Goal: Find specific page/section: Find specific page/section

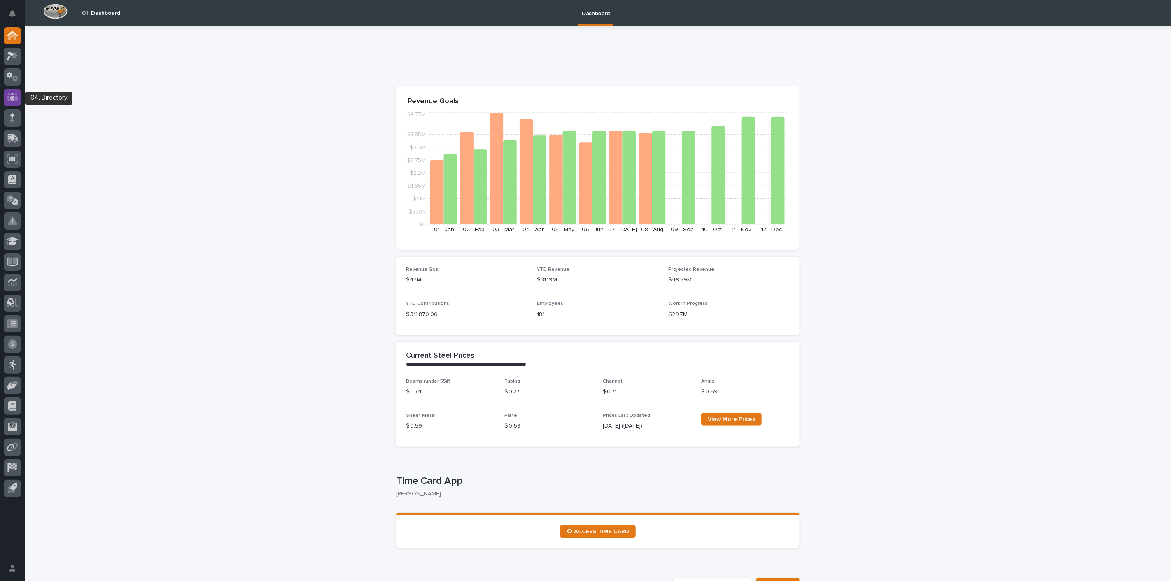
click at [15, 98] on icon at bounding box center [13, 97] width 12 height 8
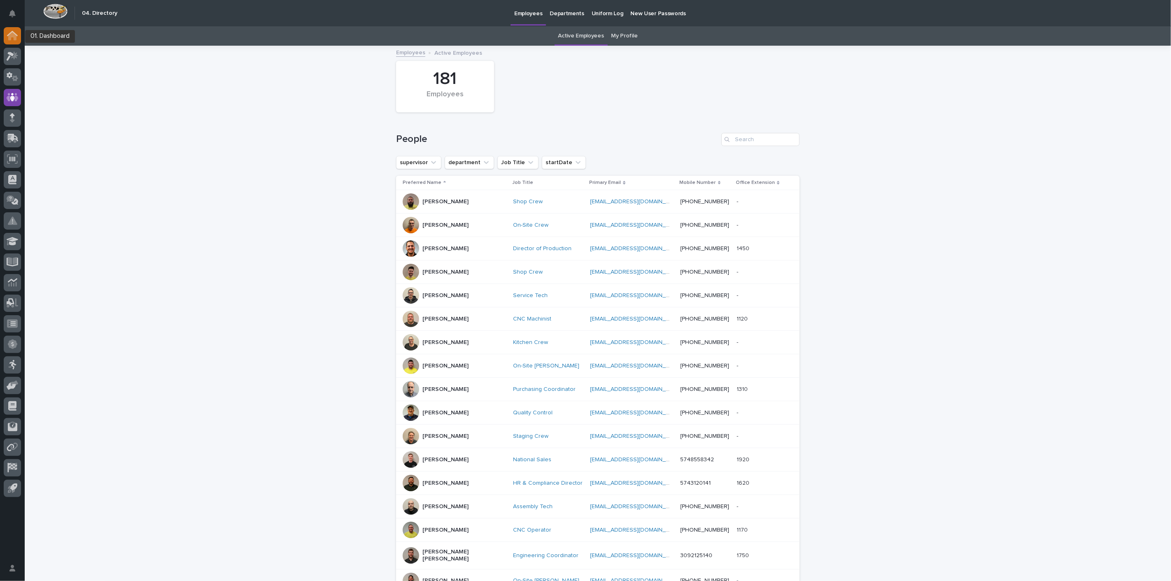
click at [15, 38] on icon at bounding box center [12, 36] width 8 height 8
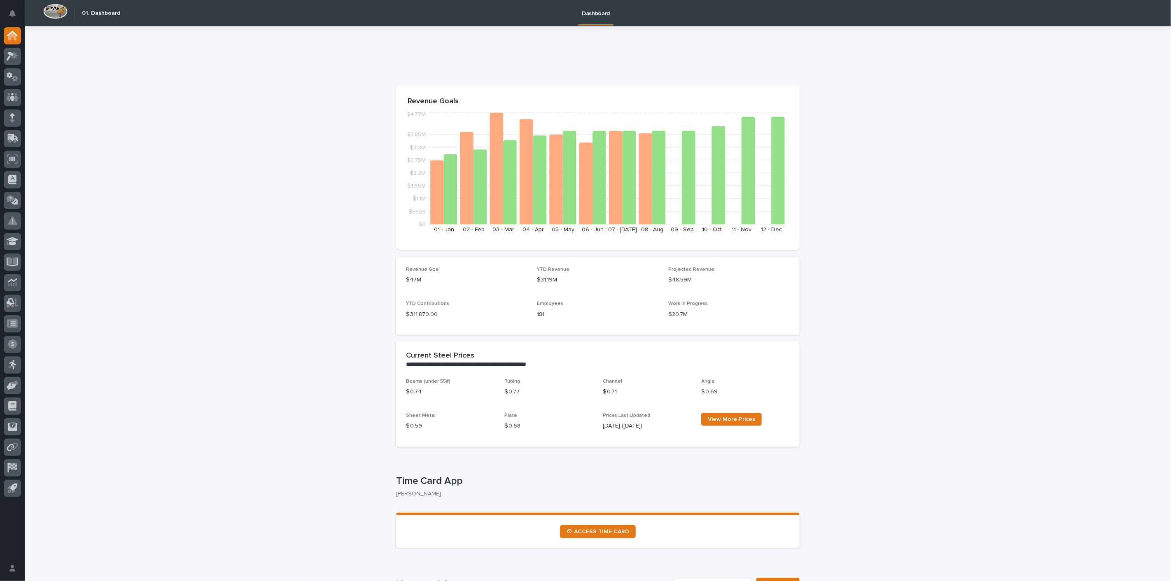
click at [21, 52] on div at bounding box center [12, 264] width 25 height 474
click at [14, 55] on icon at bounding box center [14, 55] width 7 height 8
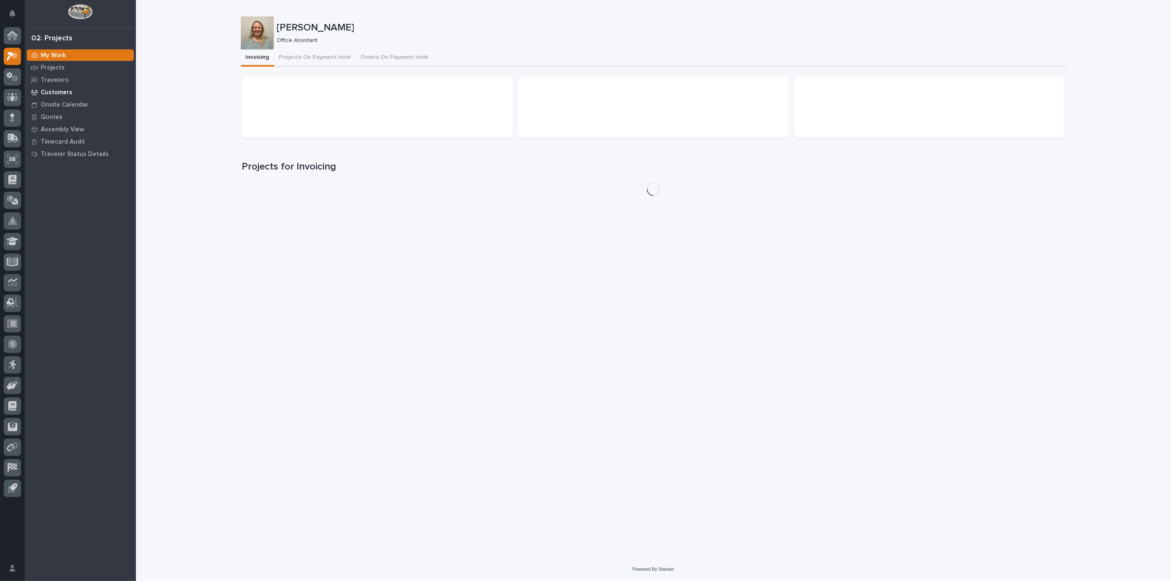
click at [56, 95] on p "Customers" at bounding box center [57, 92] width 32 height 7
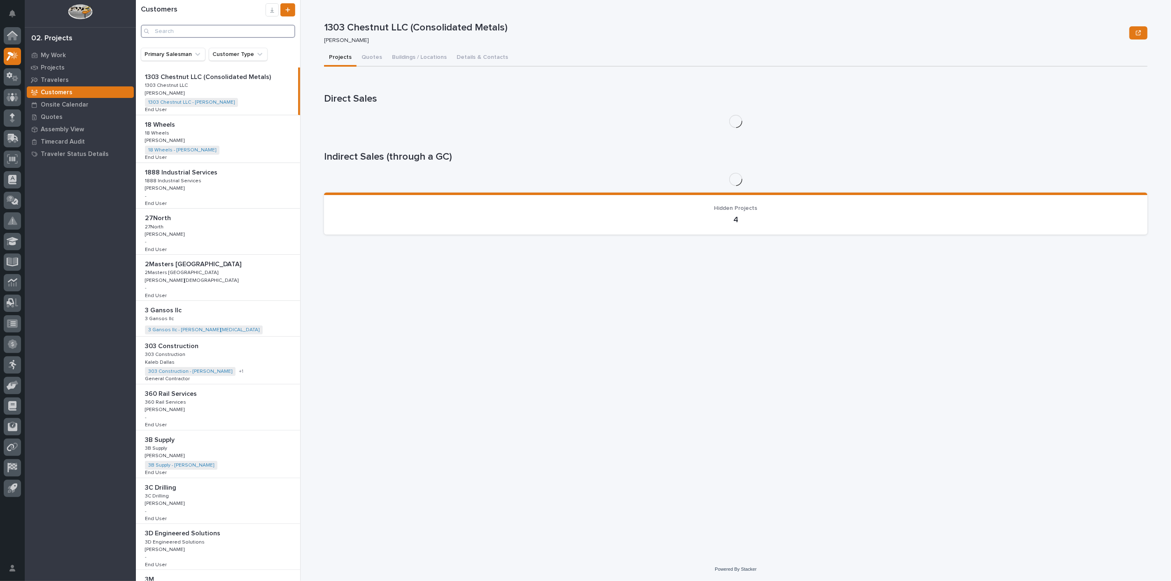
click at [182, 30] on input "Search" at bounding box center [218, 31] width 154 height 13
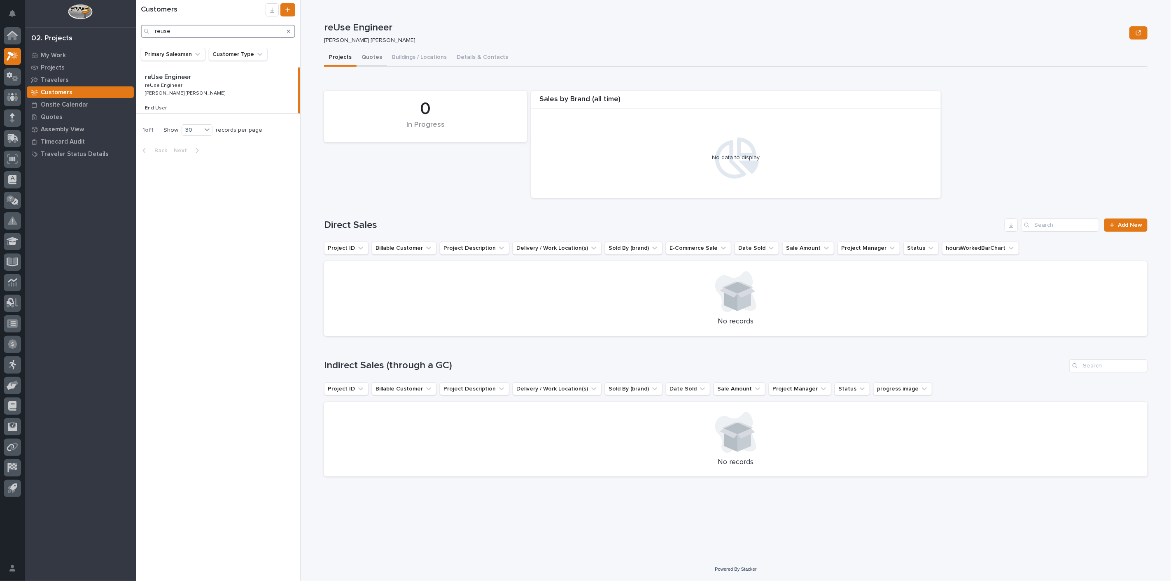
type input "reuse"
click at [375, 54] on button "Quotes" at bounding box center [372, 57] width 30 height 17
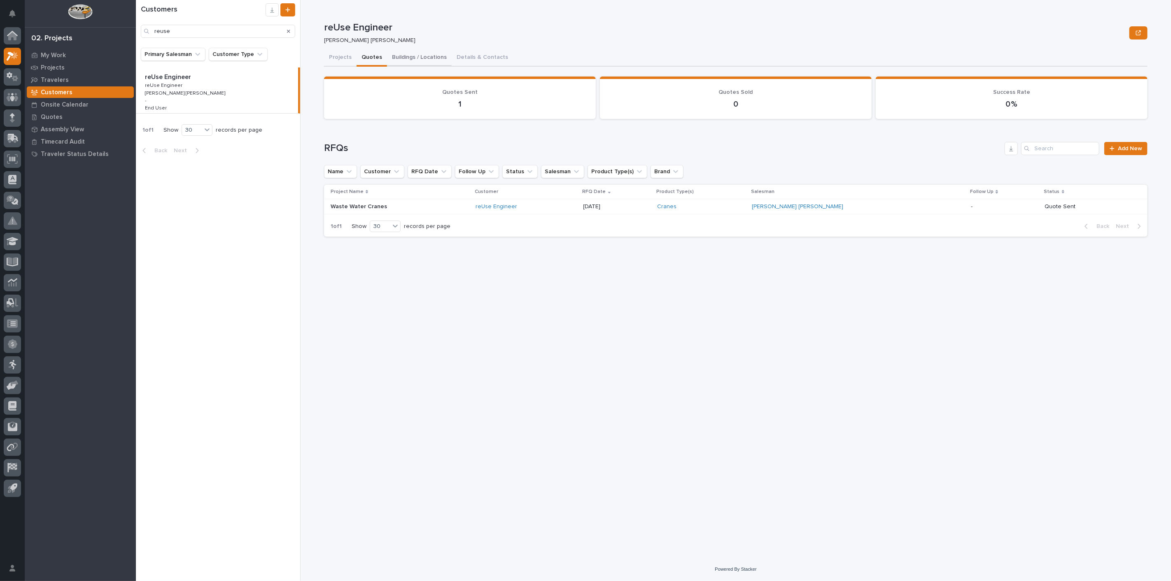
click at [415, 59] on button "Buildings / Locations" at bounding box center [419, 57] width 65 height 17
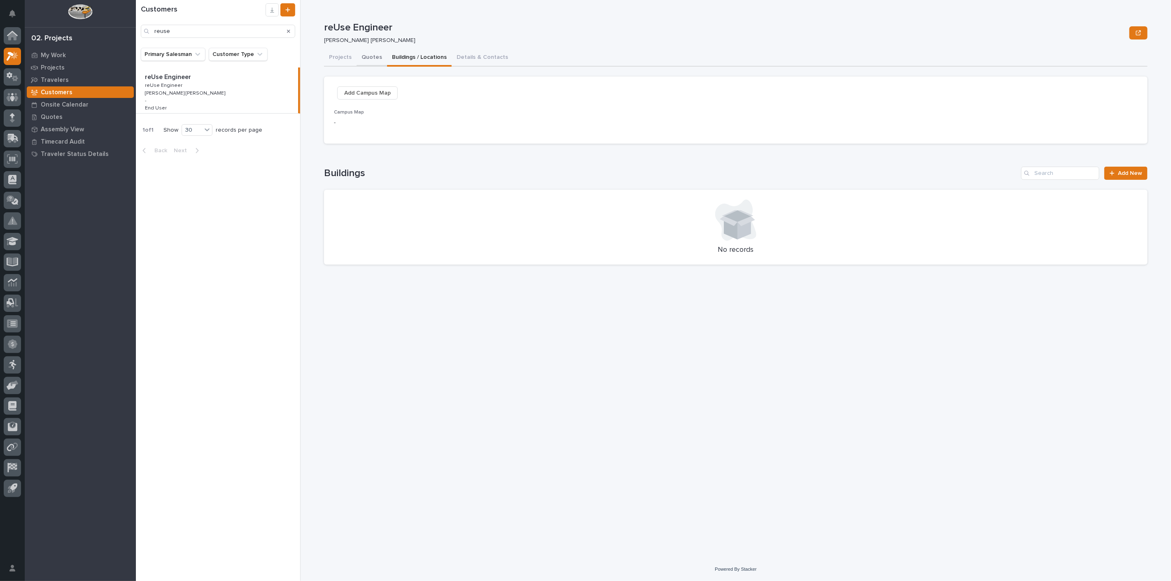
click at [365, 57] on button "Quotes" at bounding box center [372, 57] width 30 height 17
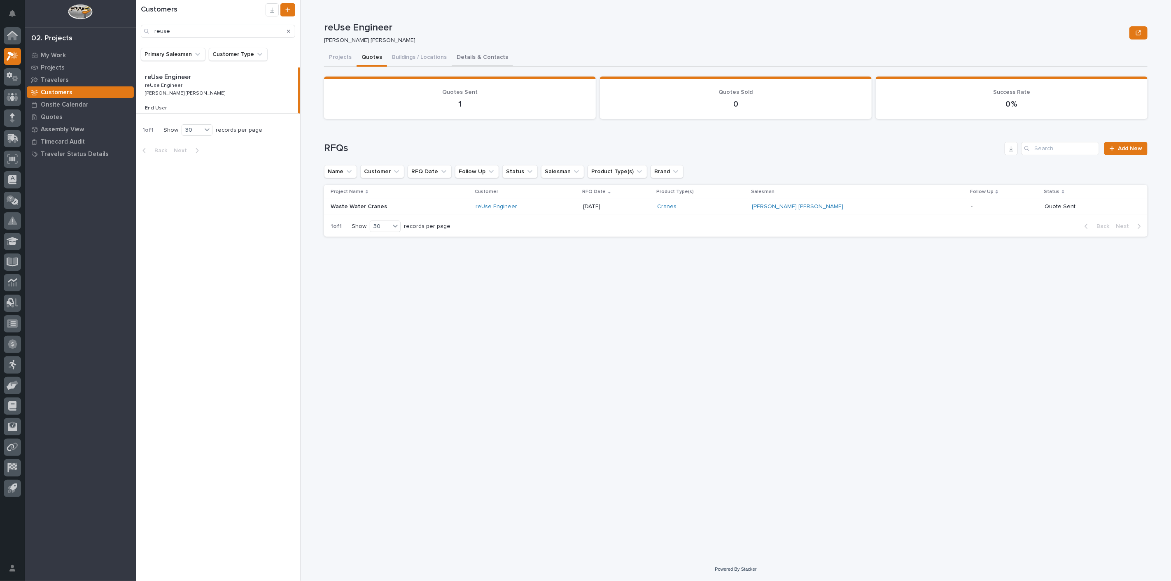
click at [453, 51] on button "Details & Contacts" at bounding box center [482, 57] width 61 height 17
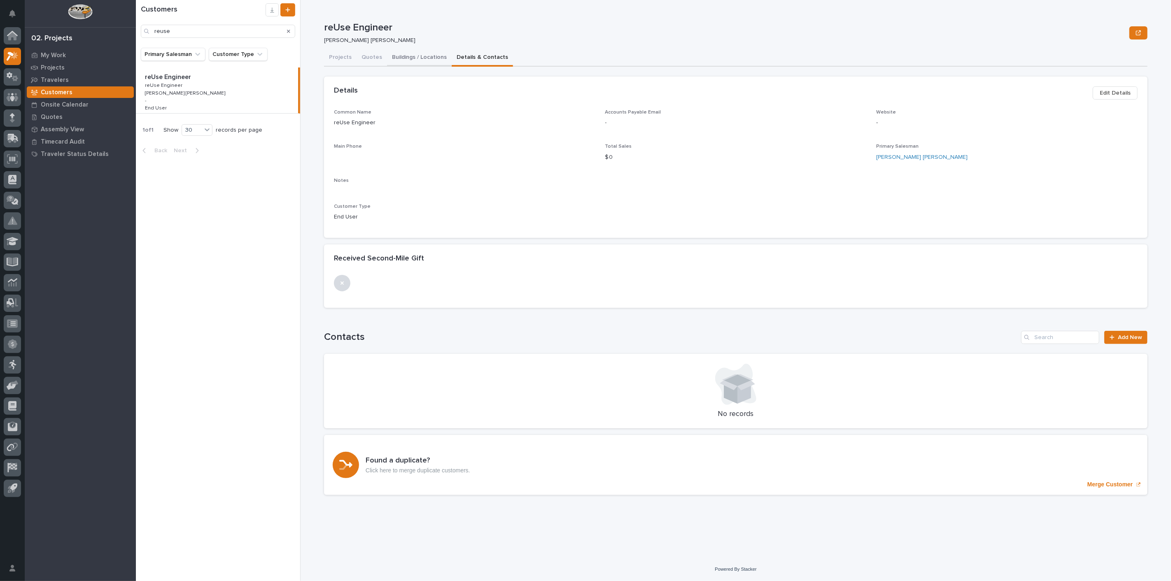
click at [434, 60] on button "Buildings / Locations" at bounding box center [419, 57] width 65 height 17
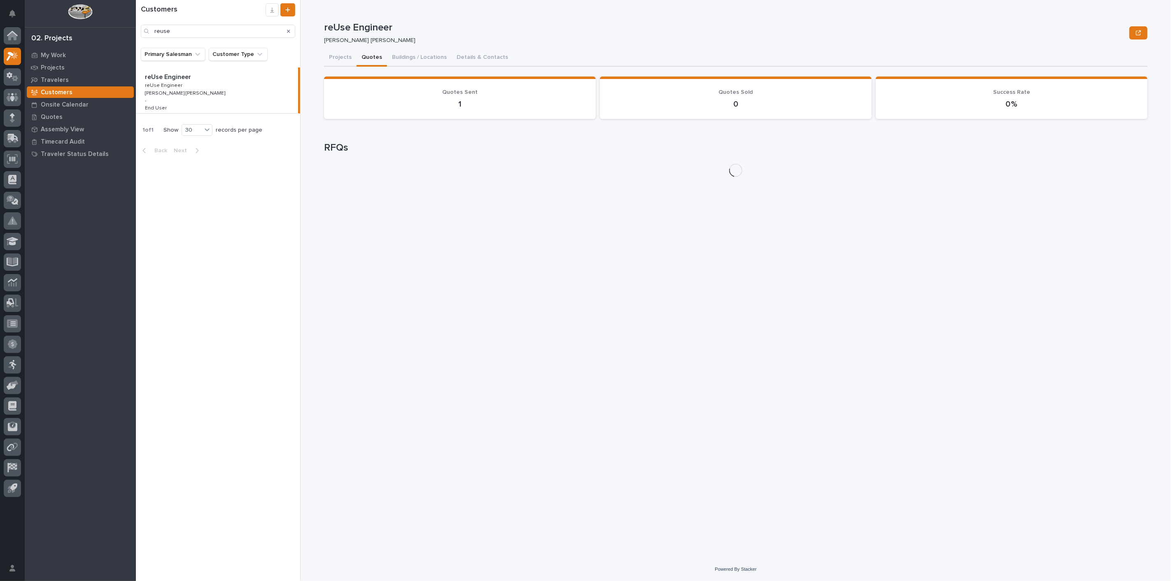
click at [371, 58] on button "Quotes" at bounding box center [372, 57] width 30 height 17
